Goal: Check status: Check status

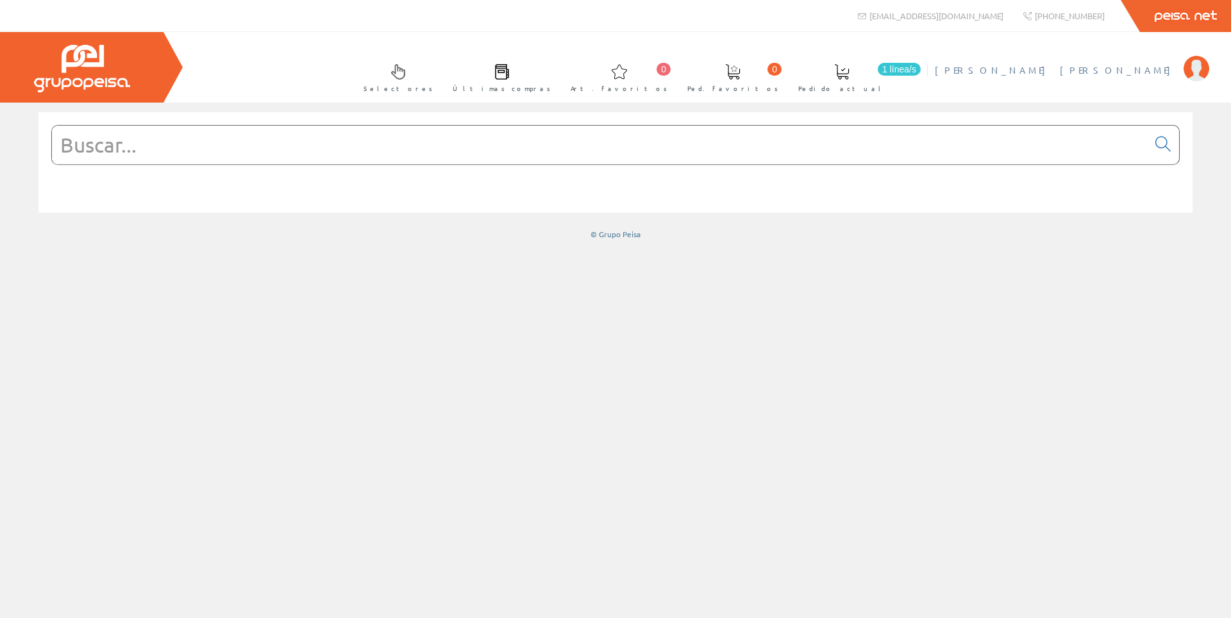
click at [1110, 69] on span "[PERSON_NAME] [PERSON_NAME]" at bounding box center [1056, 69] width 242 height 13
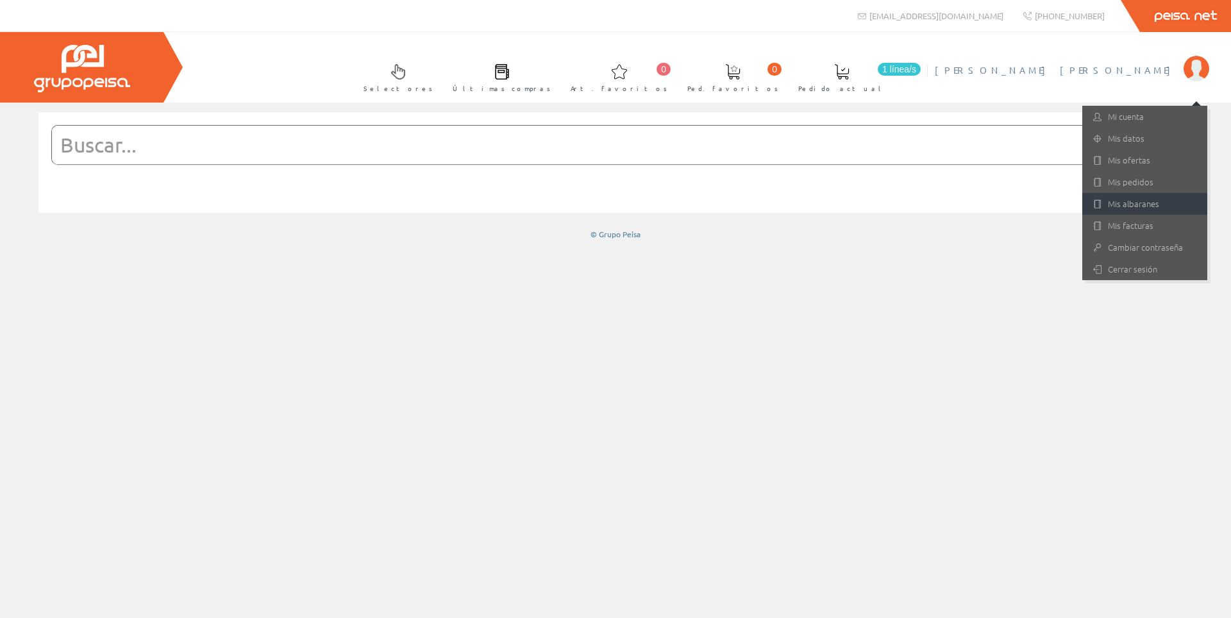
click at [1138, 205] on link "Mis albaranes" at bounding box center [1145, 204] width 125 height 22
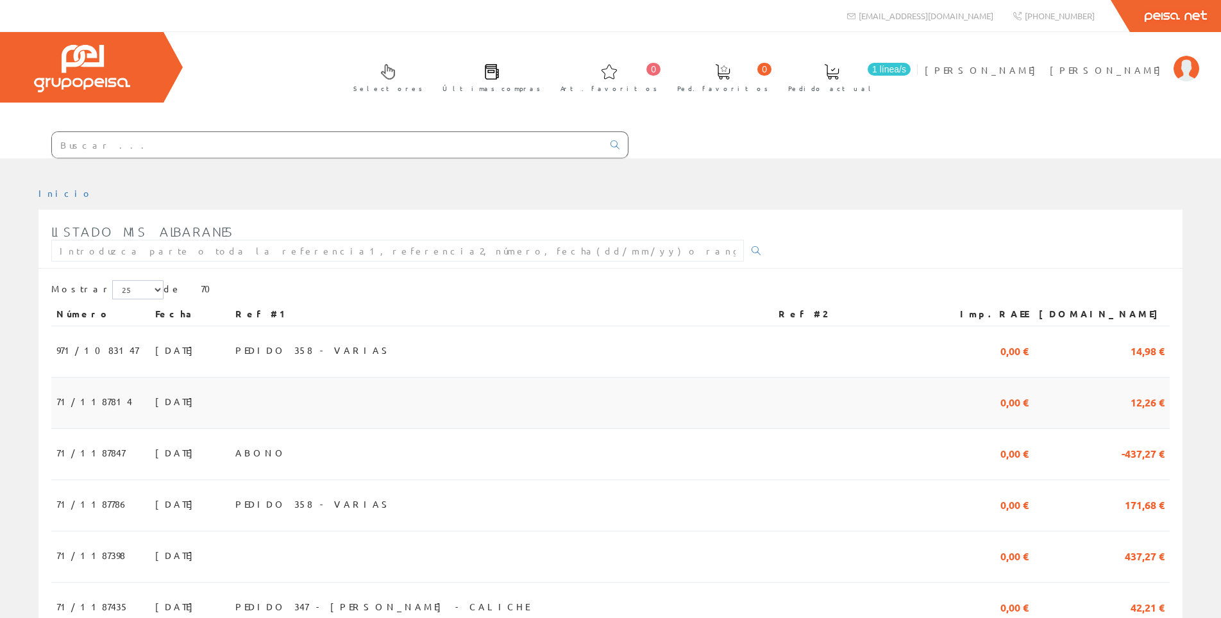
click at [78, 409] on span "71/1187814" at bounding box center [94, 402] width 76 height 22
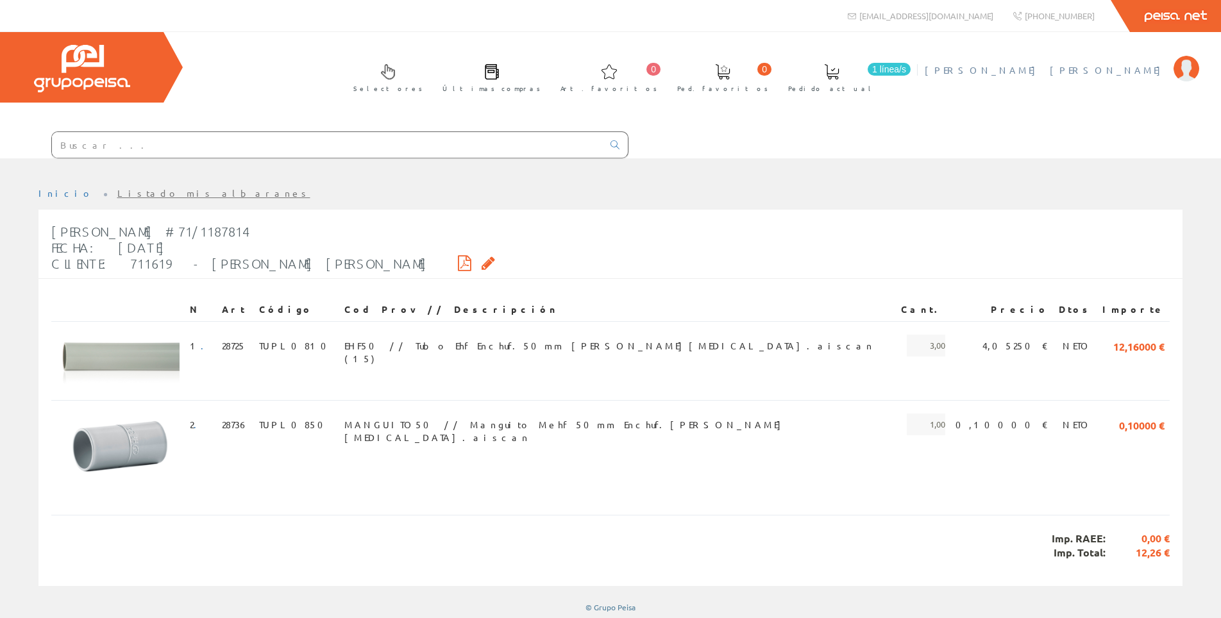
click at [1063, 69] on span "[PERSON_NAME] [PERSON_NAME]" at bounding box center [1046, 69] width 242 height 13
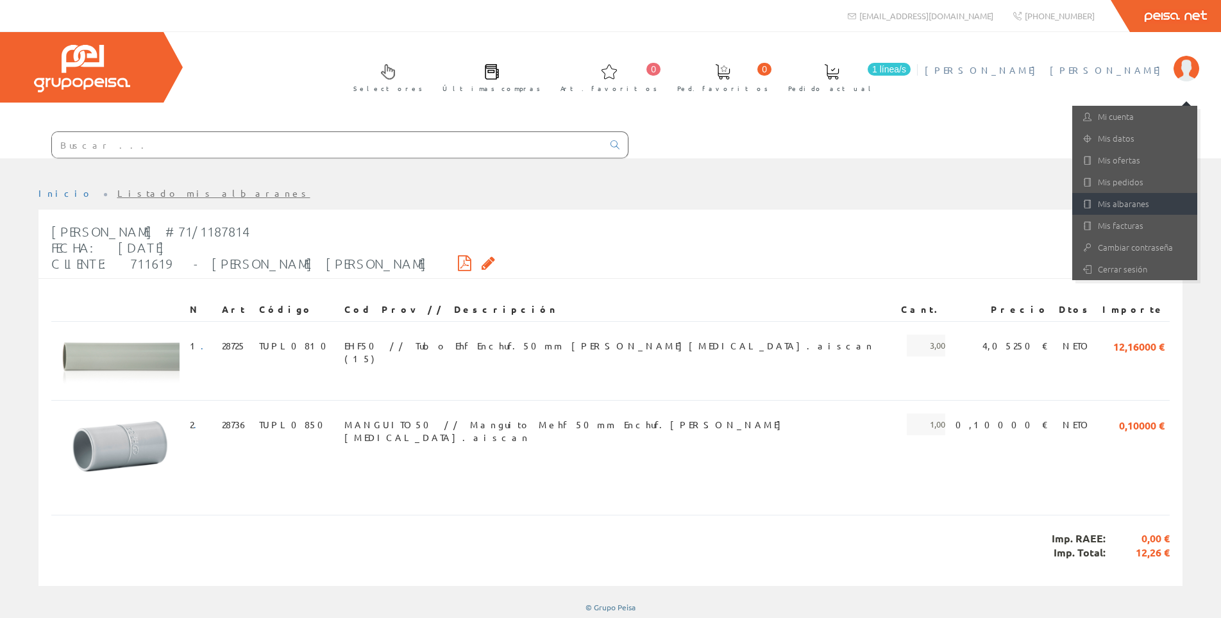
click at [1118, 209] on link "Mis albaranes" at bounding box center [1134, 204] width 125 height 22
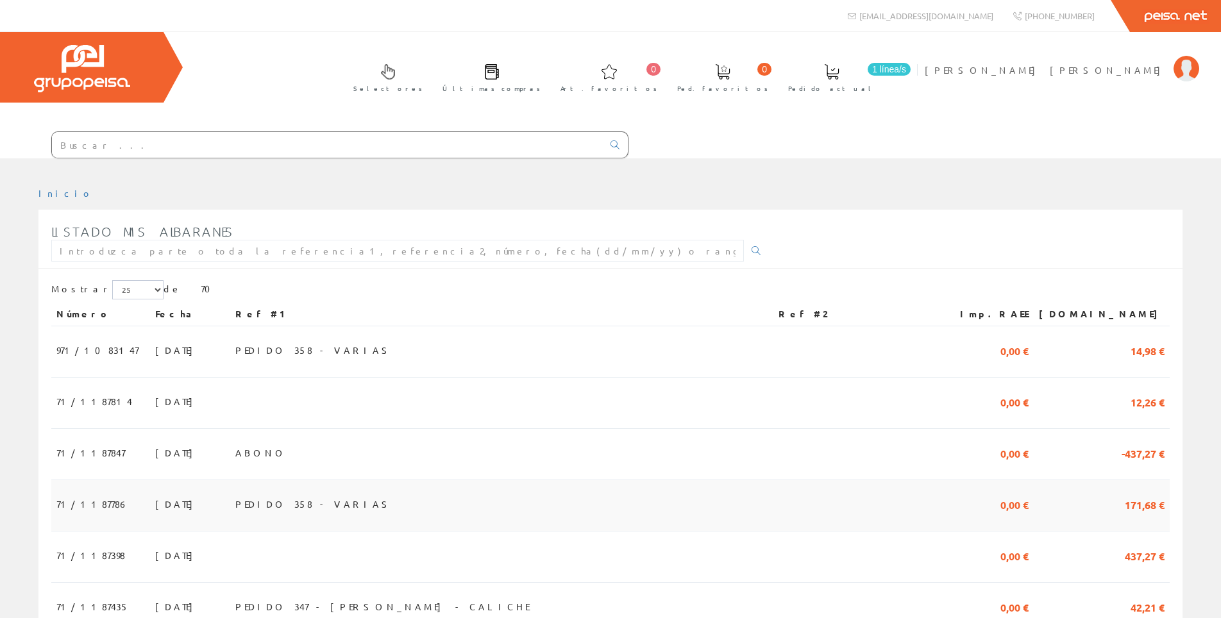
click at [155, 509] on span "[DATE]" at bounding box center [177, 504] width 44 height 22
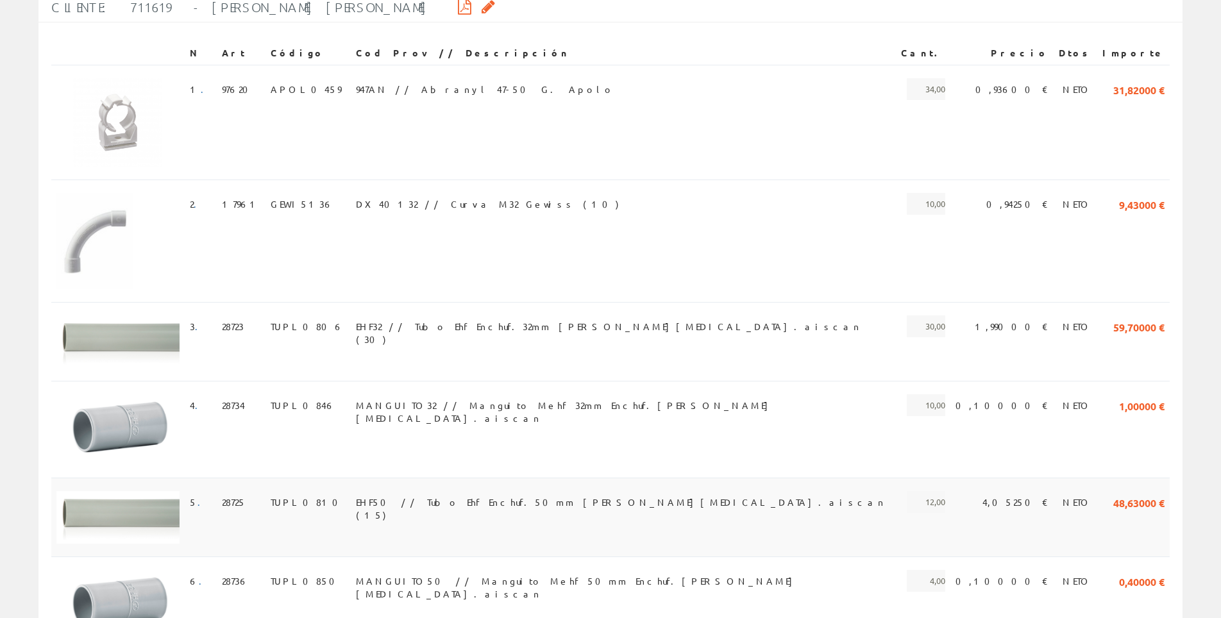
scroll to position [385, 0]
